Goal: Information Seeking & Learning: Learn about a topic

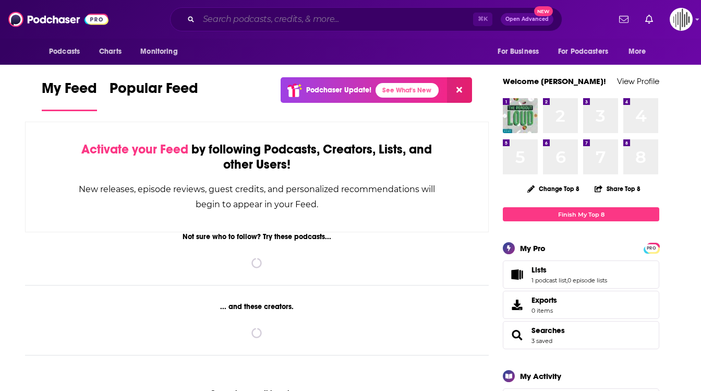
click at [217, 22] on input "Search podcasts, credits, & more..." at bounding box center [336, 19] width 274 height 17
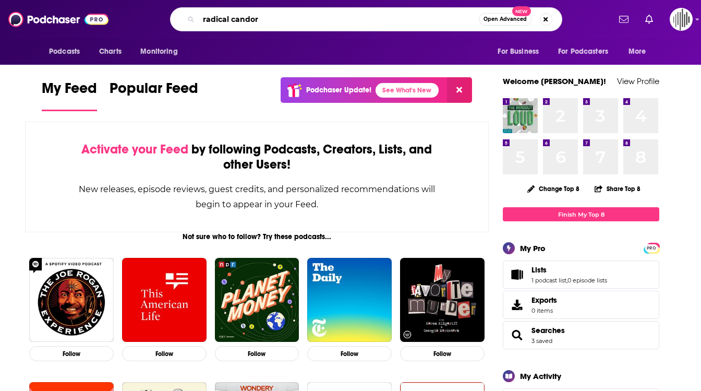
type input "radical candor"
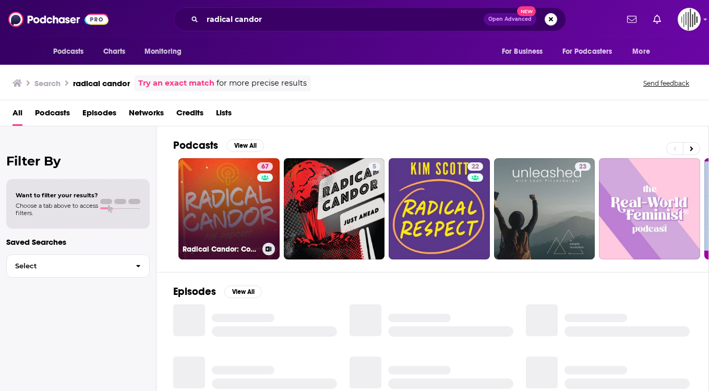
click at [229, 225] on link "67 Radical Candor: Communication at Work" at bounding box center [228, 208] width 101 height 101
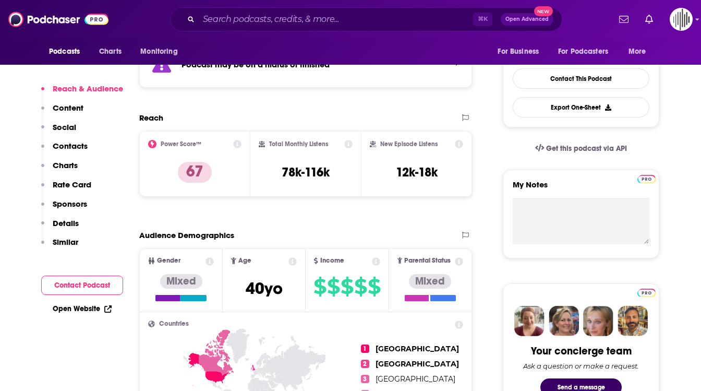
scroll to position [259, 0]
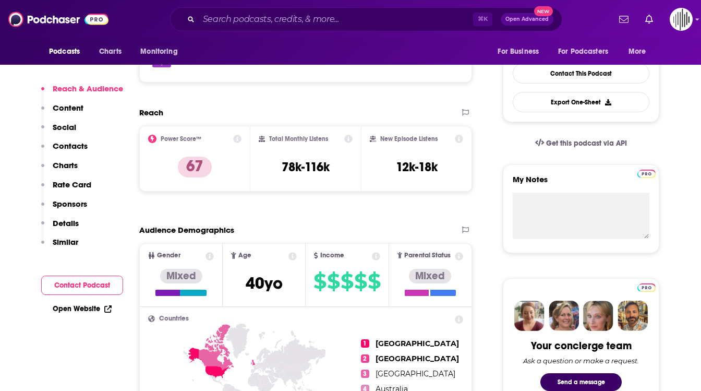
click at [353, 138] on icon at bounding box center [348, 139] width 8 height 8
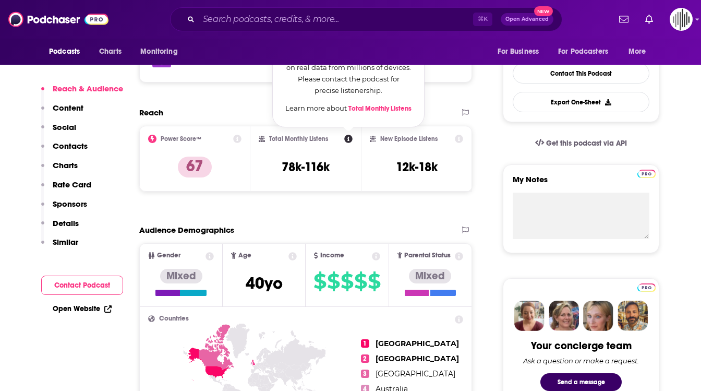
click at [301, 153] on div "Total Monthly Listens Total Monthly Listens Our estimate of how many listens th…" at bounding box center [306, 159] width 94 height 48
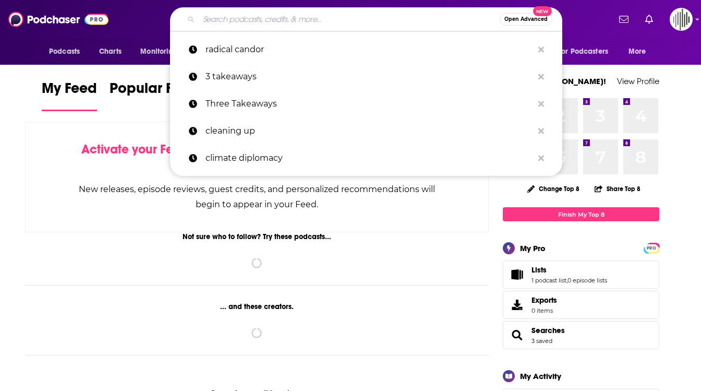
click at [238, 24] on input "Search podcasts, credits, & more..." at bounding box center [349, 19] width 301 height 17
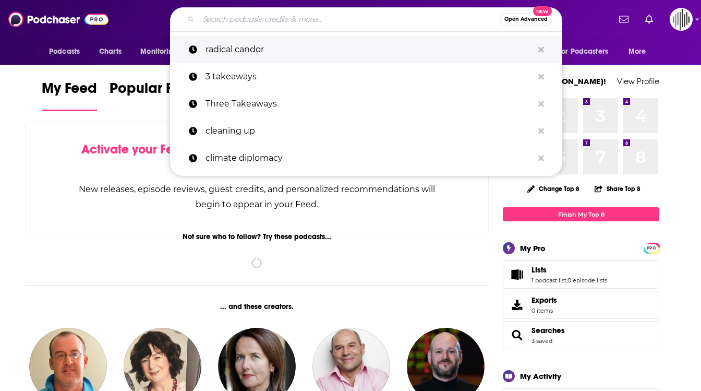
click at [229, 59] on p "radical candor" at bounding box center [370, 49] width 328 height 27
type input "radical candor"
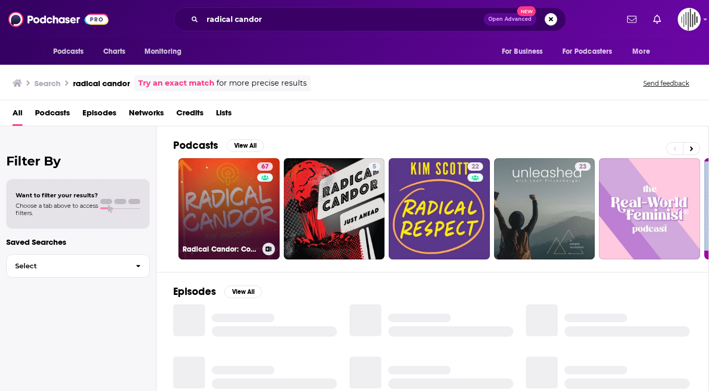
click at [254, 211] on link "67 Radical Candor: Communication at Work" at bounding box center [228, 208] width 101 height 101
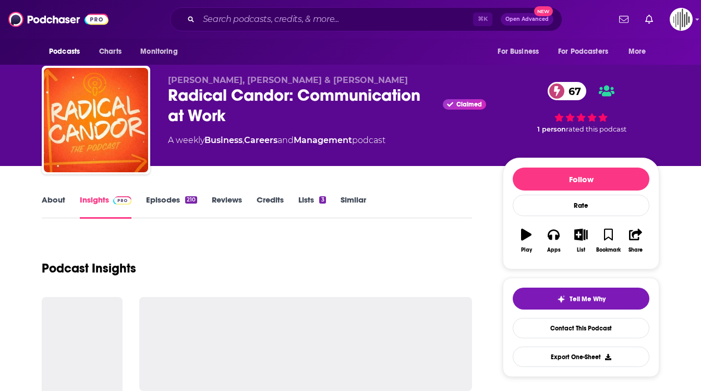
scroll to position [90, 0]
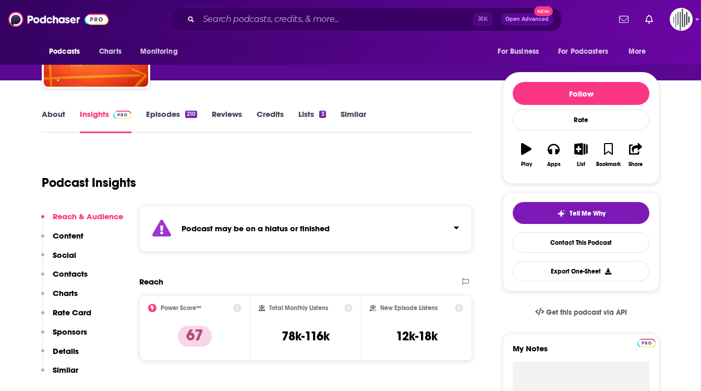
click at [456, 309] on icon at bounding box center [459, 308] width 8 height 8
